Goal: Transaction & Acquisition: Register for event/course

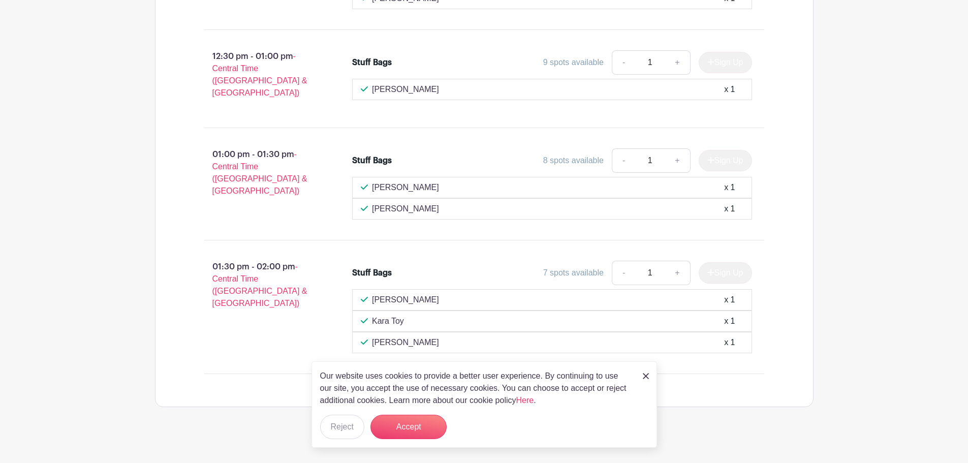
scroll to position [1865, 0]
click at [646, 374] on img at bounding box center [646, 376] width 6 height 6
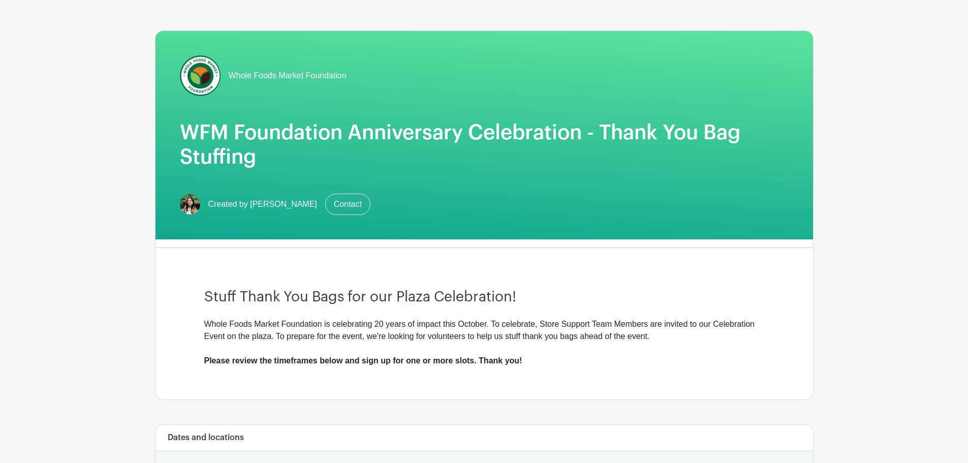
scroll to position [0, 0]
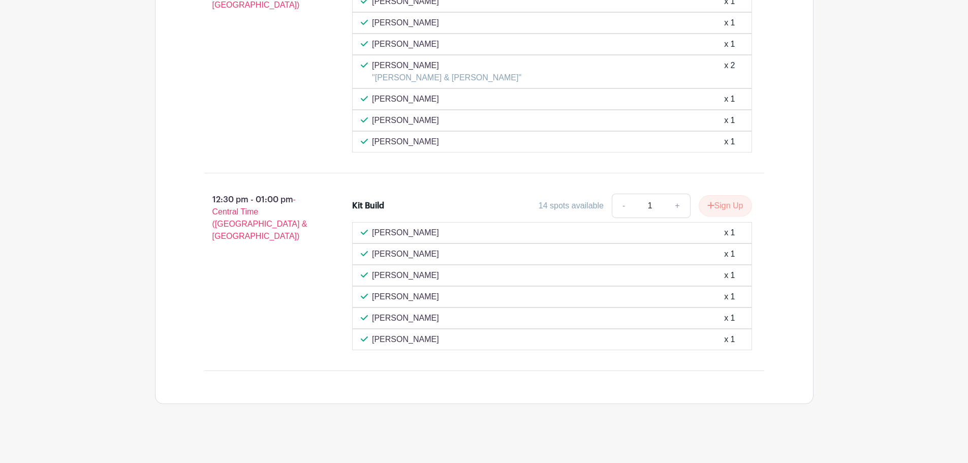
scroll to position [998, 0]
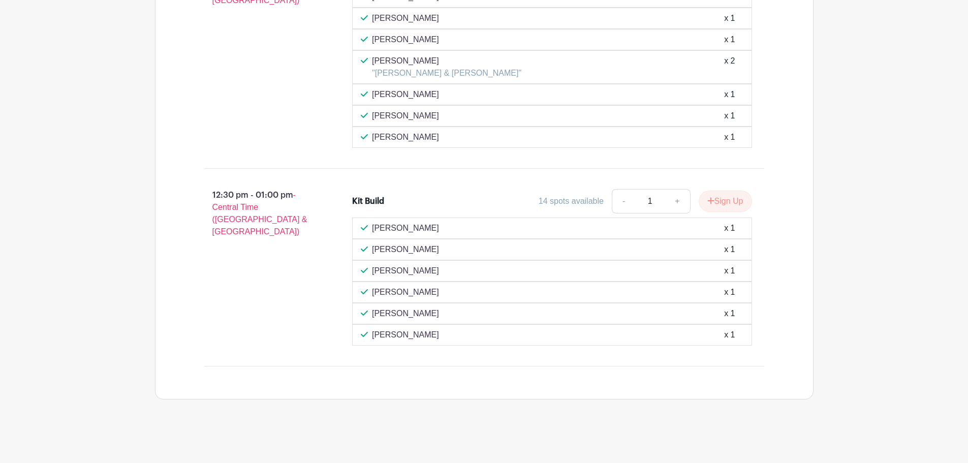
click at [732, 199] on button "Sign Up" at bounding box center [725, 201] width 53 height 21
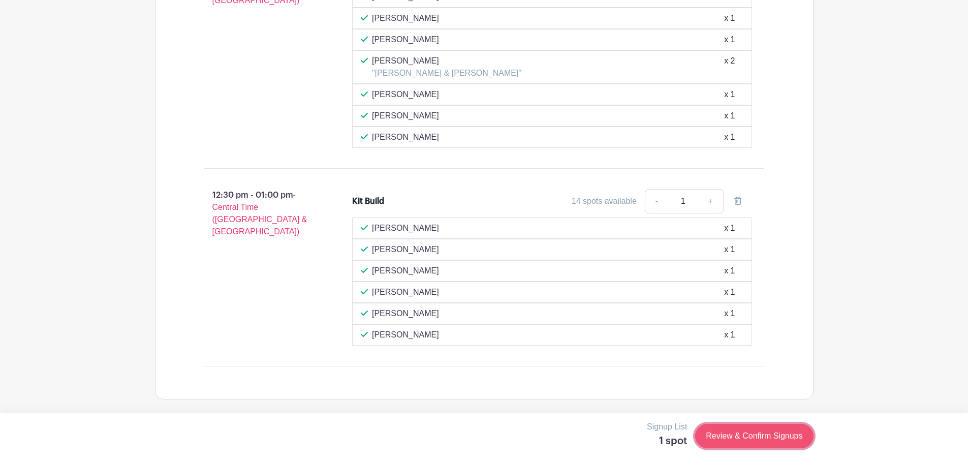
click at [733, 435] on link "Review & Confirm Signups" at bounding box center [754, 436] width 118 height 24
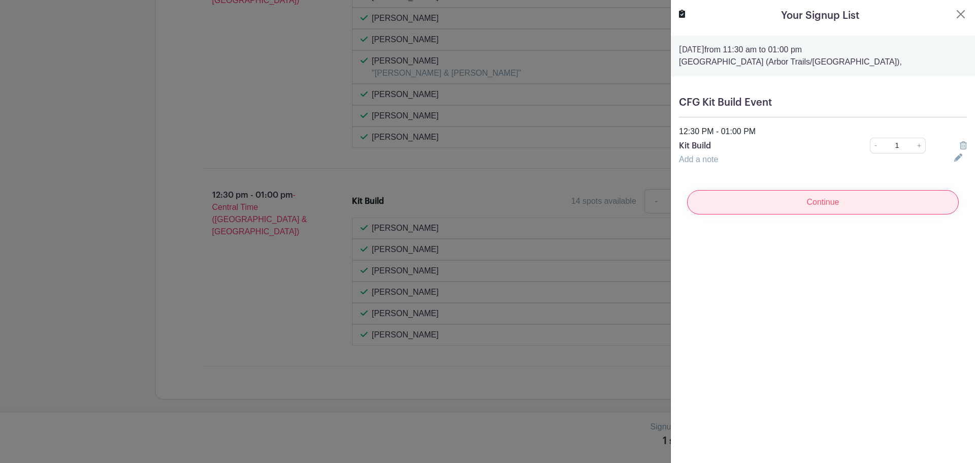
click at [838, 203] on input "Continue" at bounding box center [823, 202] width 272 height 24
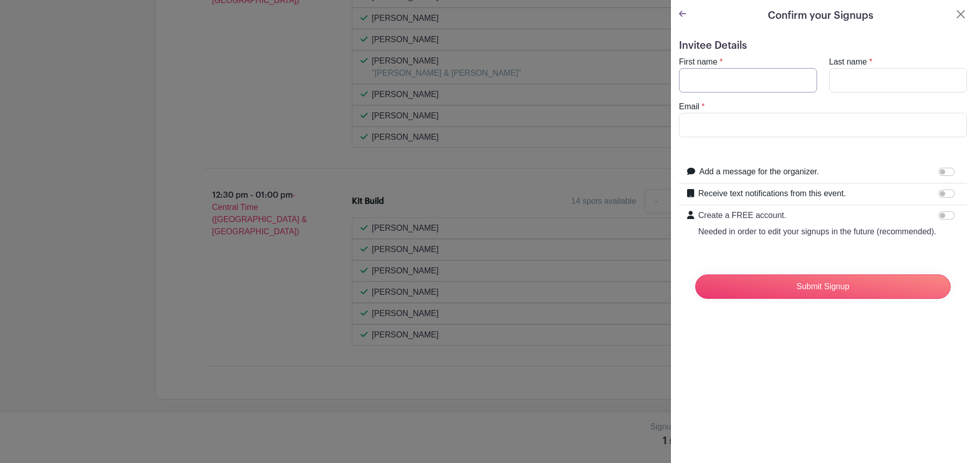
click at [741, 80] on input "First name" at bounding box center [748, 80] width 138 height 24
type input "[PERSON_NAME]"
drag, startPoint x: 777, startPoint y: 128, endPoint x: 748, endPoint y: 122, distance: 29.0
click at [748, 122] on input "[EMAIL_ADDRESS][DOMAIN_NAME]" at bounding box center [823, 125] width 288 height 24
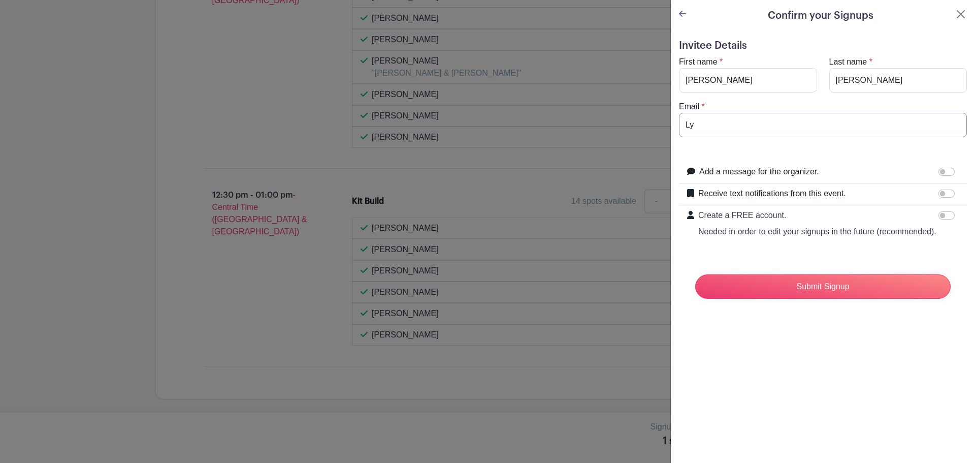
type input "L"
type input "[EMAIL_ADDRESS][PERSON_NAME][DOMAIN_NAME]"
click at [806, 299] on input "Submit Signup" at bounding box center [824, 286] width 256 height 24
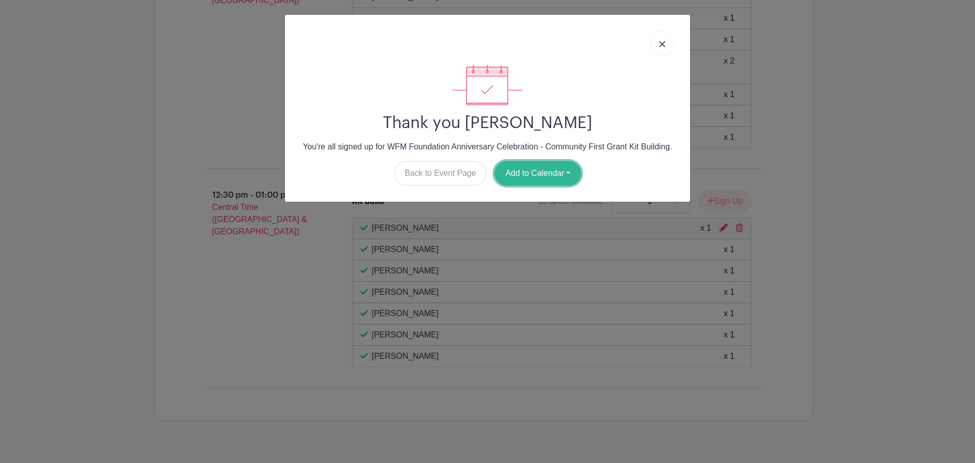
click at [533, 174] on button "Add to Calendar" at bounding box center [538, 173] width 86 height 24
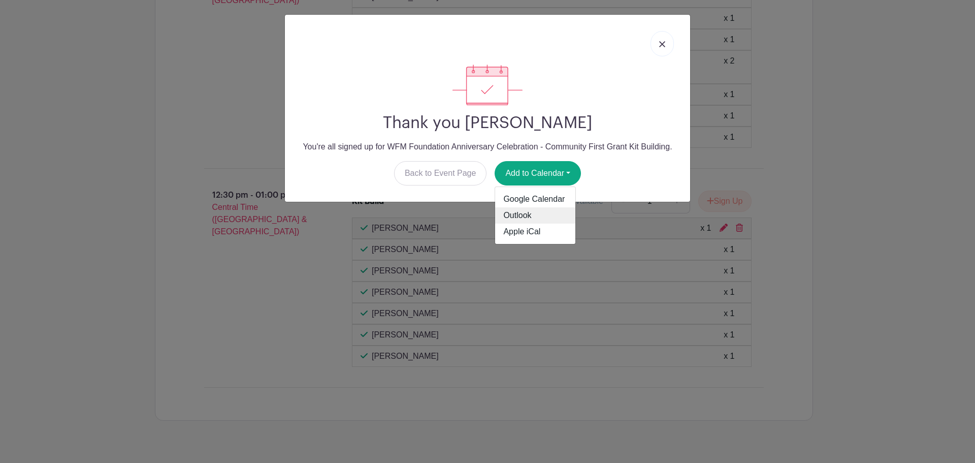
click at [533, 216] on link "Outlook" at bounding box center [535, 215] width 80 height 16
click at [661, 42] on img at bounding box center [662, 44] width 6 height 6
